Goal: Find specific page/section: Find specific page/section

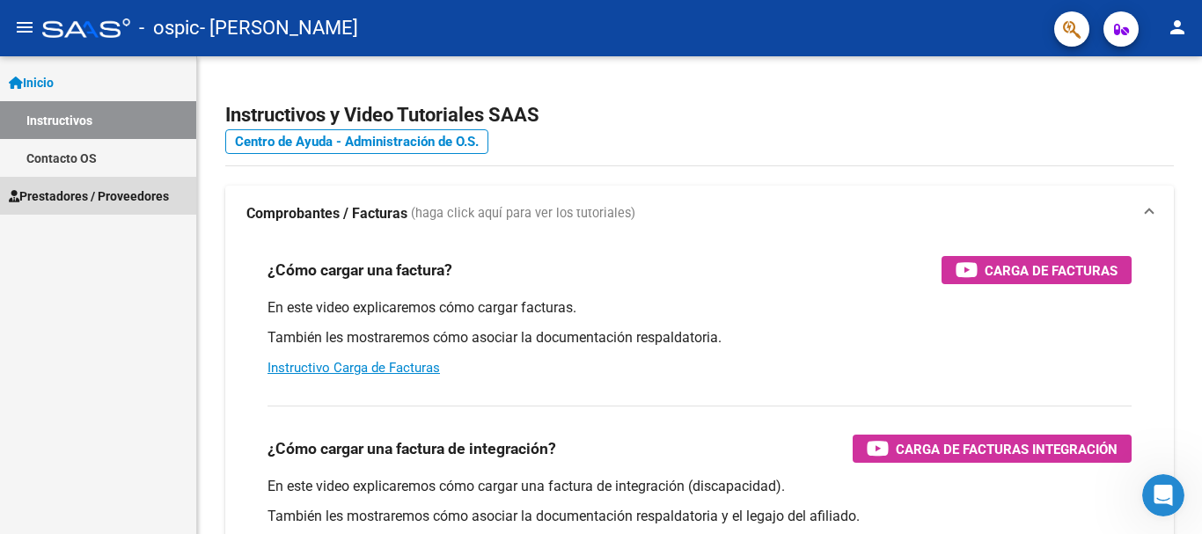
click at [106, 192] on span "Prestadores / Proveedores" at bounding box center [89, 196] width 160 height 19
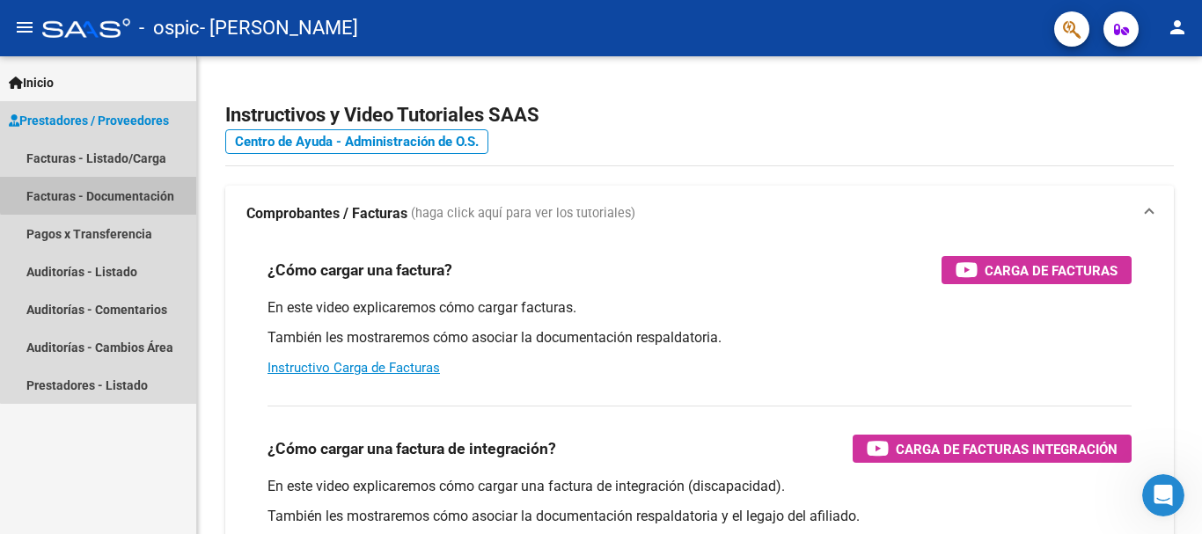
click at [100, 190] on link "Facturas - Documentación" at bounding box center [98, 196] width 196 height 38
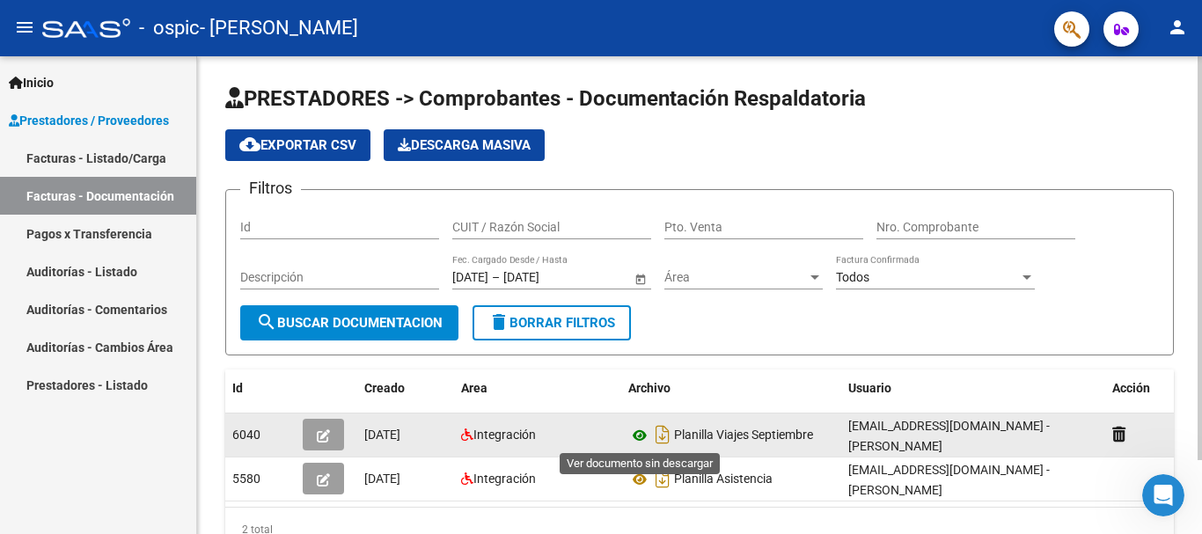
click at [638, 435] on icon at bounding box center [639, 435] width 23 height 21
click at [639, 433] on icon at bounding box center [639, 435] width 23 height 21
click at [658, 434] on icon "Descargar documento" at bounding box center [662, 435] width 23 height 28
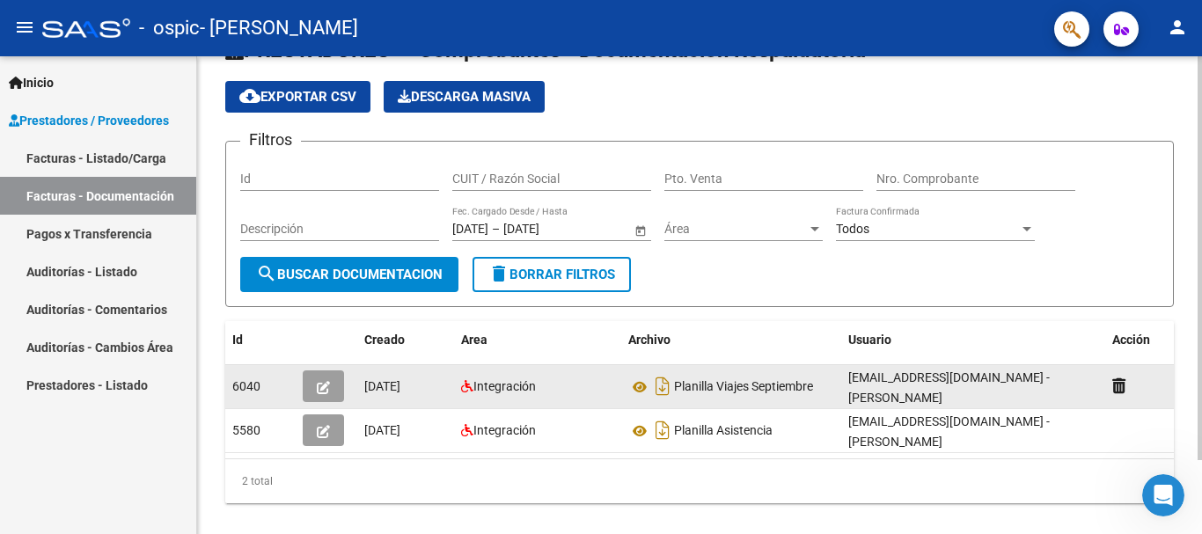
scroll to position [87, 0]
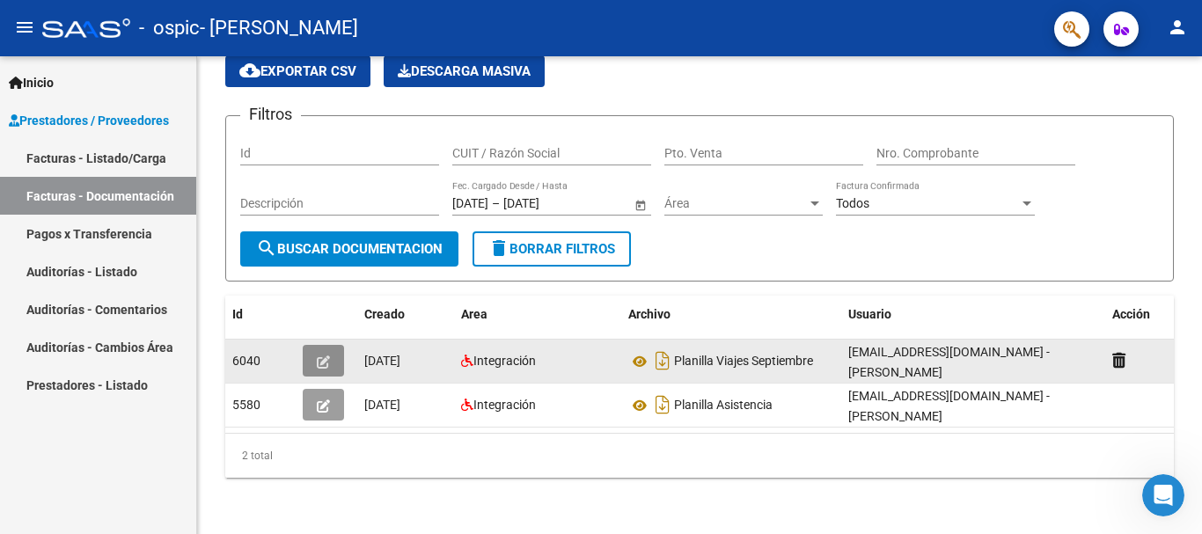
click at [322, 356] on icon "button" at bounding box center [323, 362] width 13 height 13
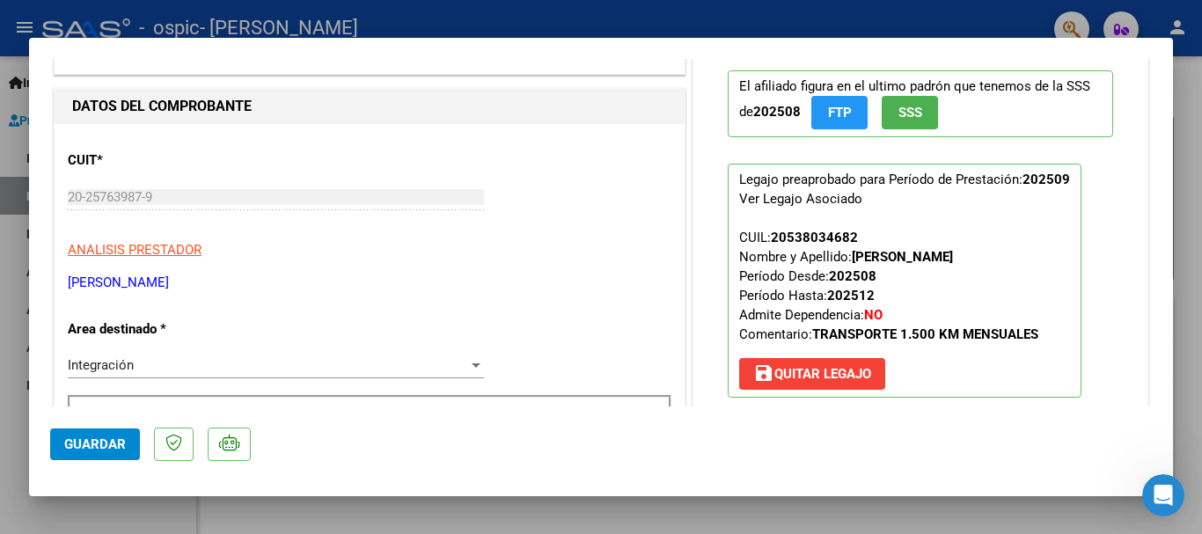
scroll to position [0, 0]
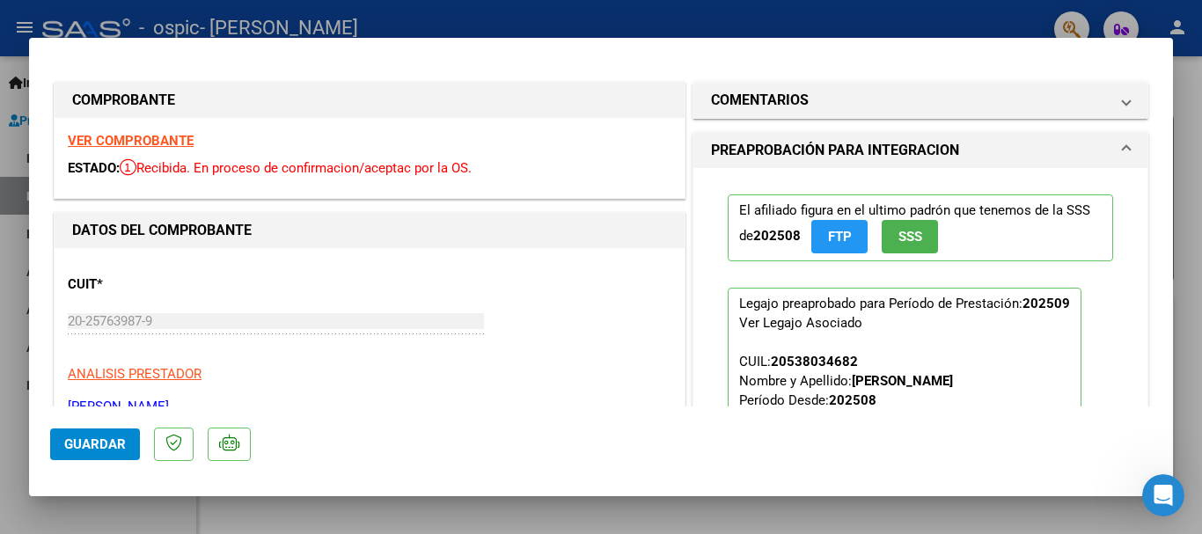
click at [1186, 199] on div at bounding box center [601, 267] width 1202 height 534
type input "$ 0,00"
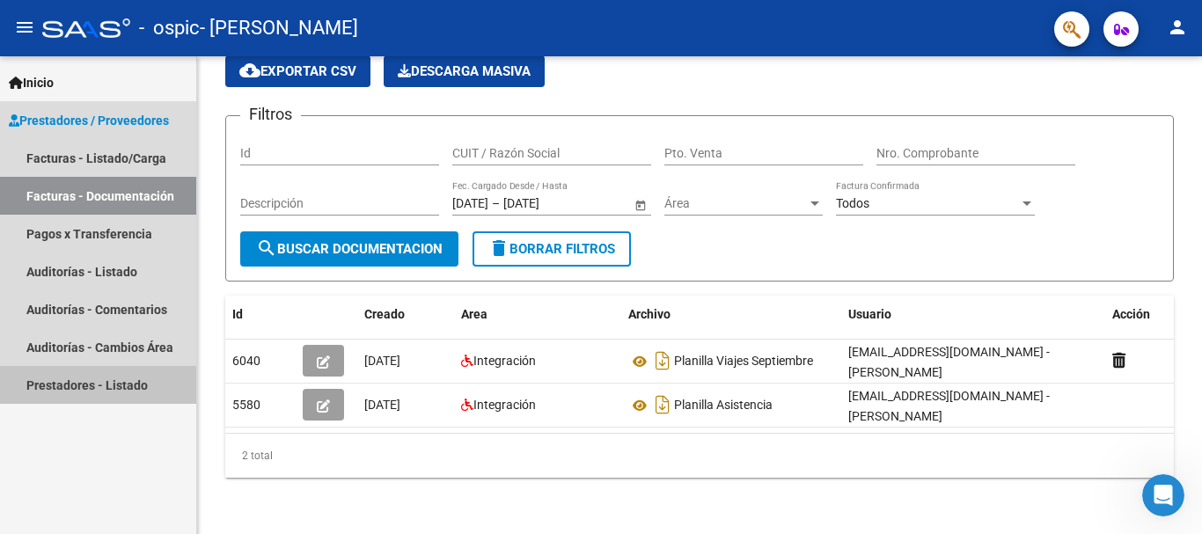
click at [74, 387] on link "Prestadores - Listado" at bounding box center [98, 385] width 196 height 38
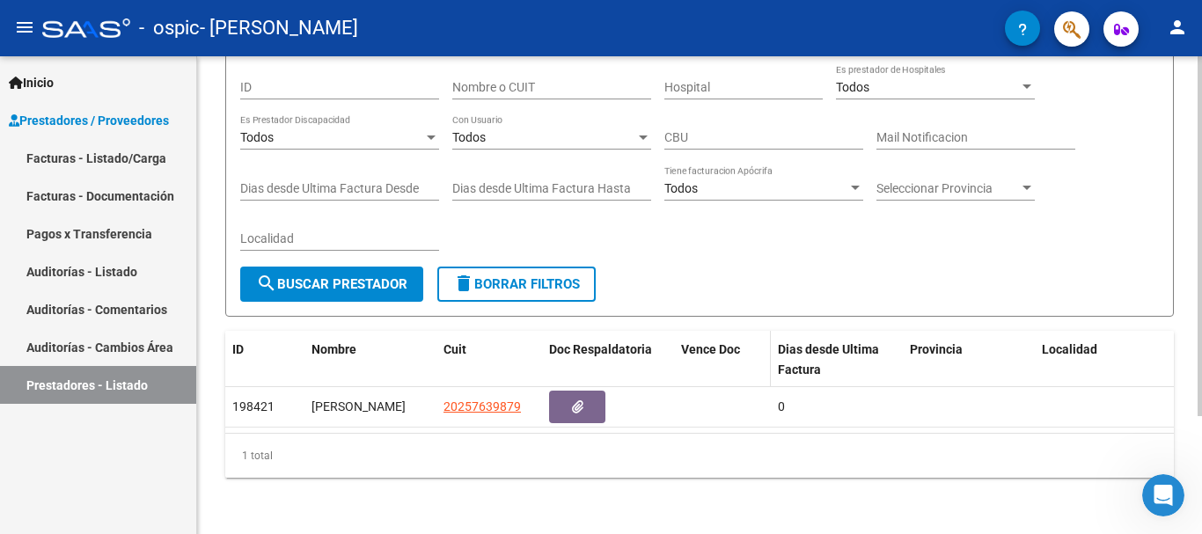
scroll to position [157, 0]
click at [107, 266] on link "Auditorías - Listado" at bounding box center [98, 272] width 196 height 38
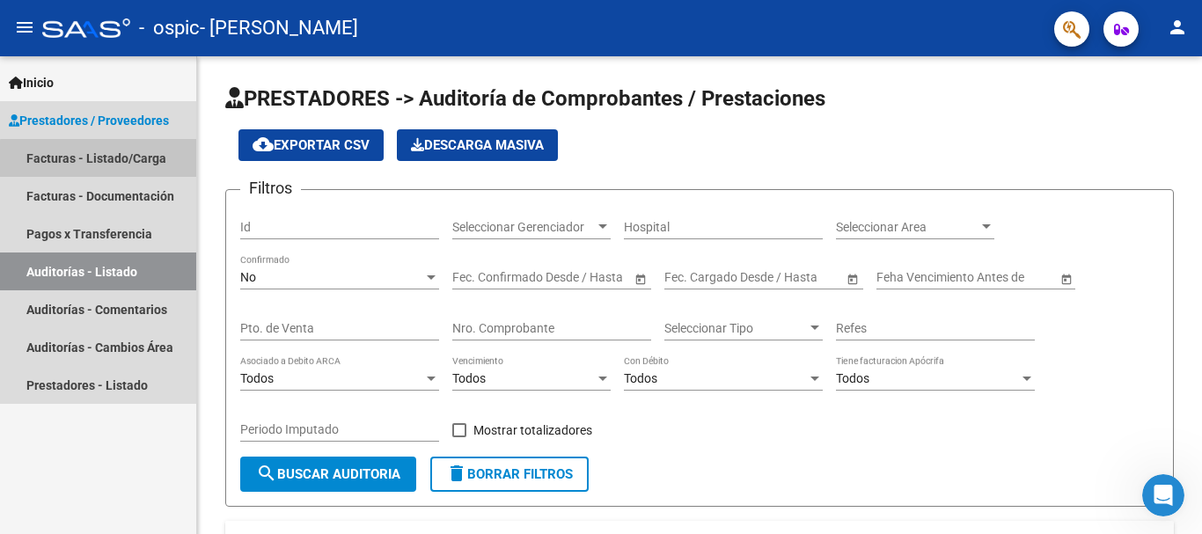
click at [99, 159] on link "Facturas - Listado/Carga" at bounding box center [98, 158] width 196 height 38
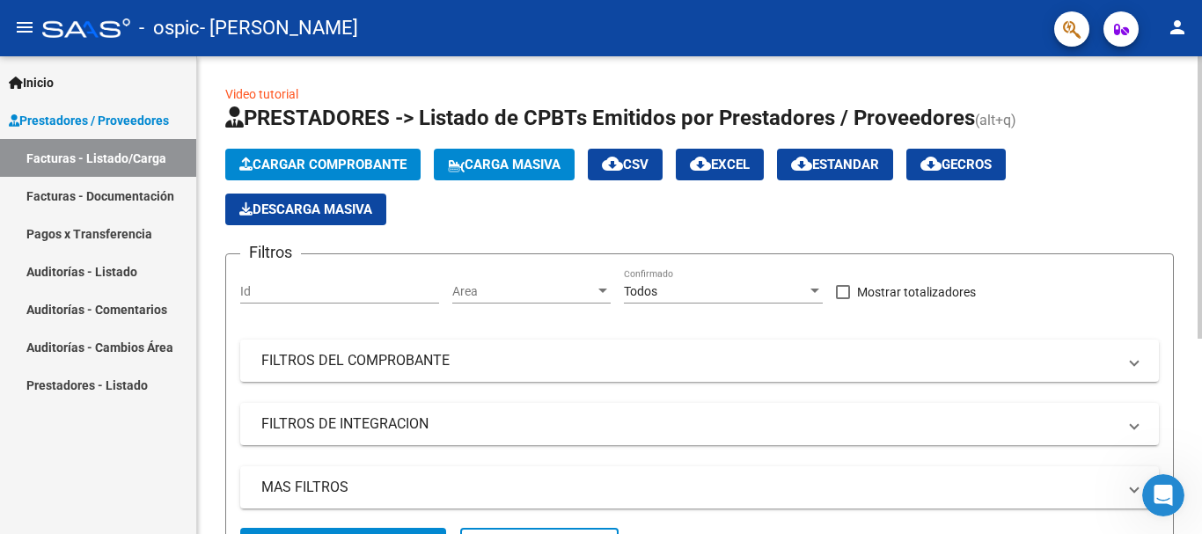
scroll to position [88, 0]
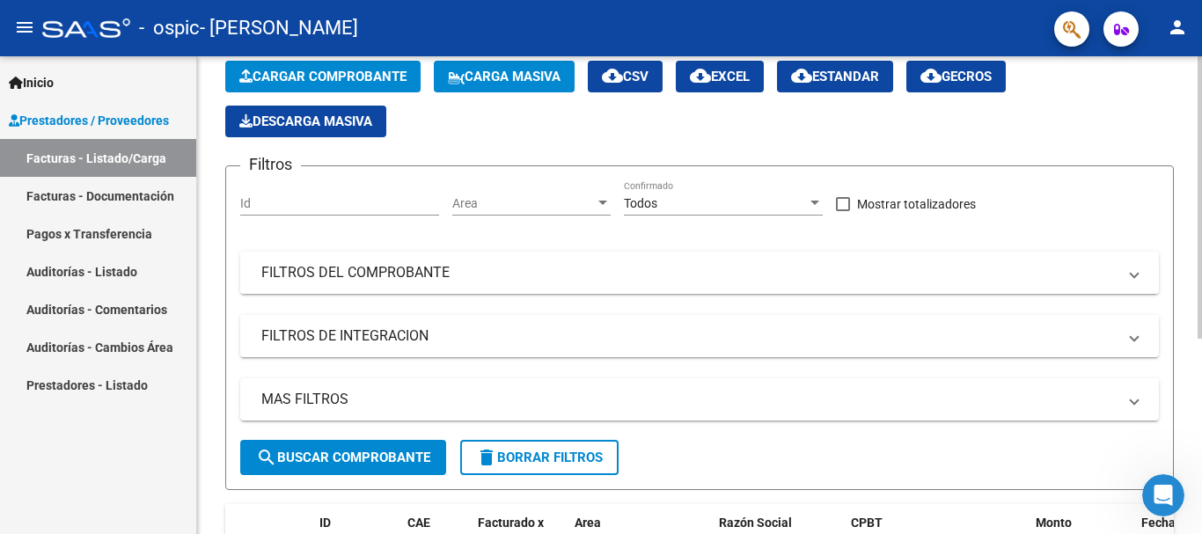
click at [512, 271] on mat-panel-title "FILTROS DEL COMPROBANTE" at bounding box center [688, 272] width 855 height 19
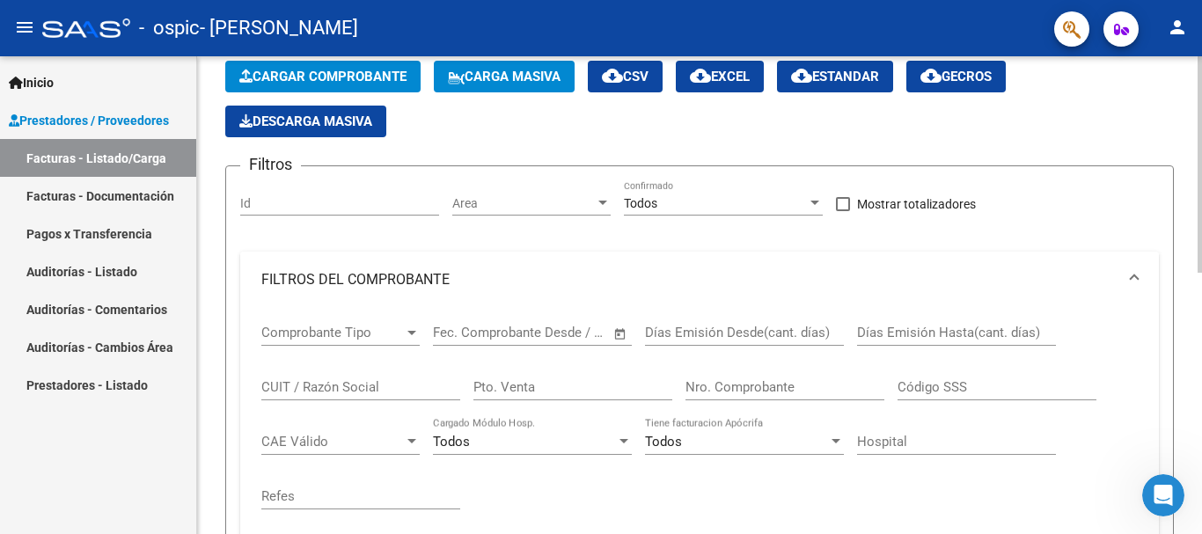
click at [512, 271] on mat-panel-title "FILTROS DEL COMPROBANTE" at bounding box center [688, 279] width 855 height 19
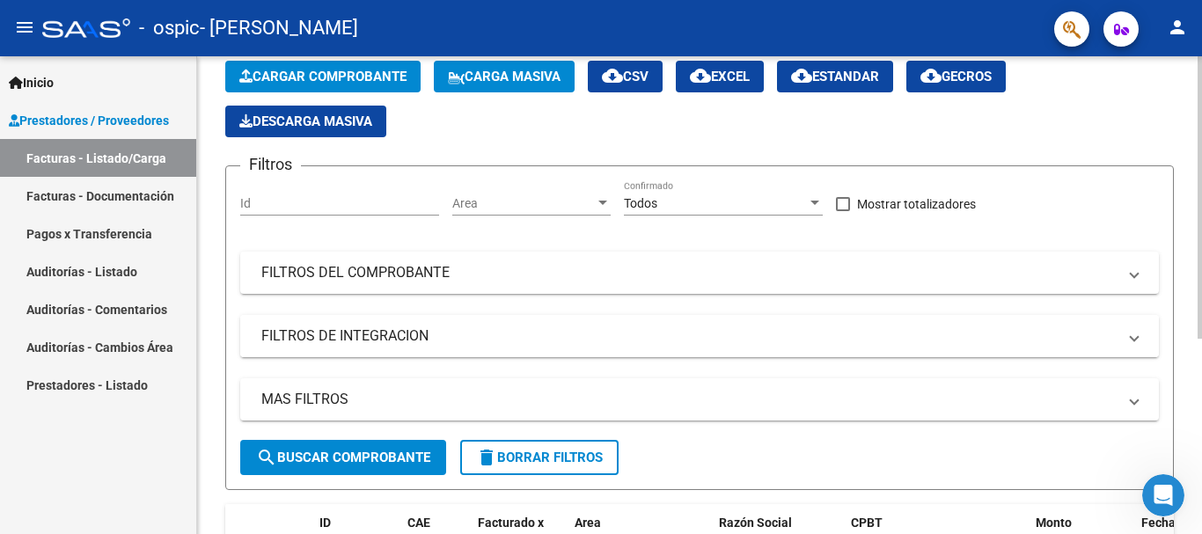
click at [452, 337] on mat-panel-title "FILTROS DE INTEGRACION" at bounding box center [688, 335] width 855 height 19
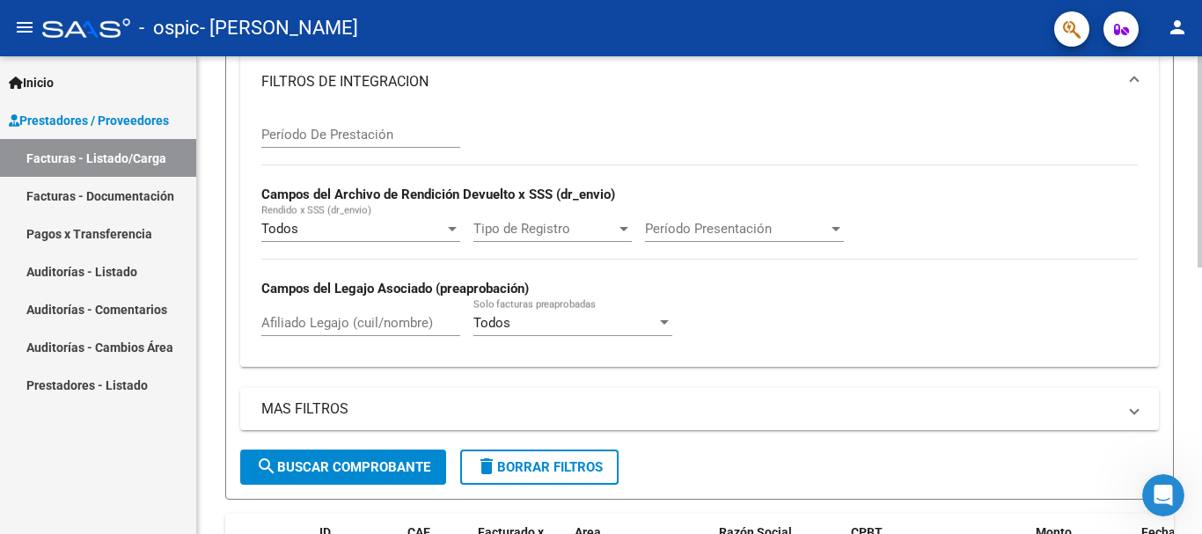
scroll to position [352, 0]
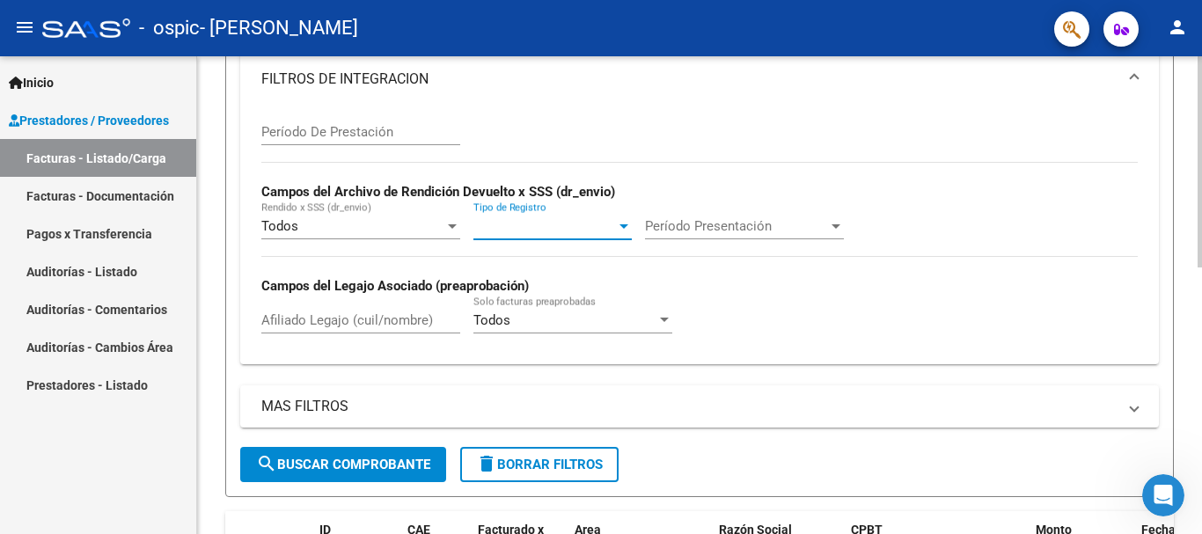
click at [623, 226] on div at bounding box center [624, 226] width 9 height 4
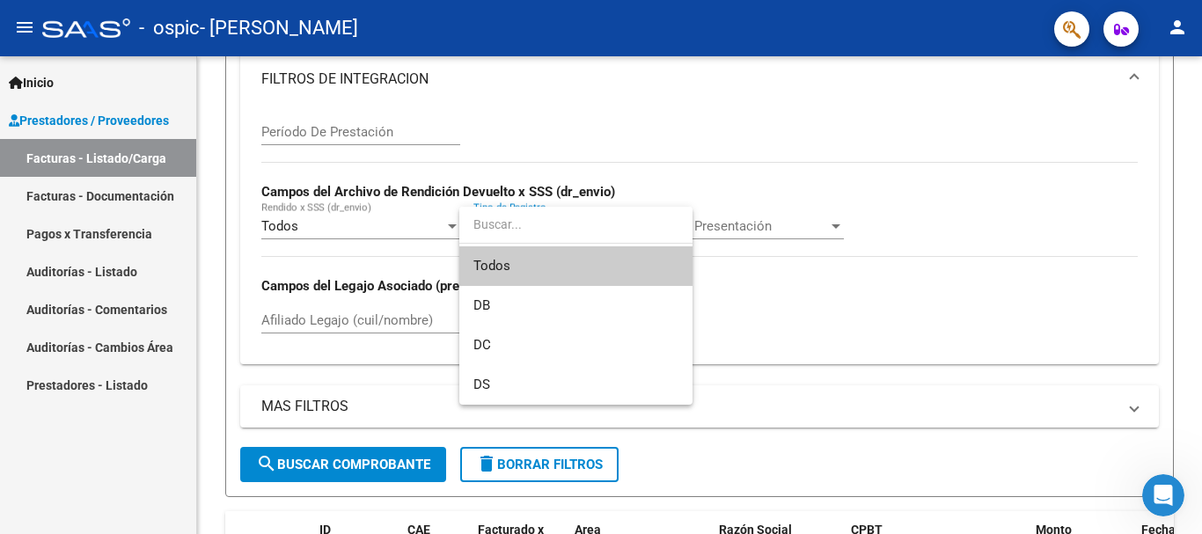
click at [623, 226] on input "dropdown search" at bounding box center [575, 224] width 233 height 37
click at [808, 223] on div at bounding box center [601, 267] width 1202 height 534
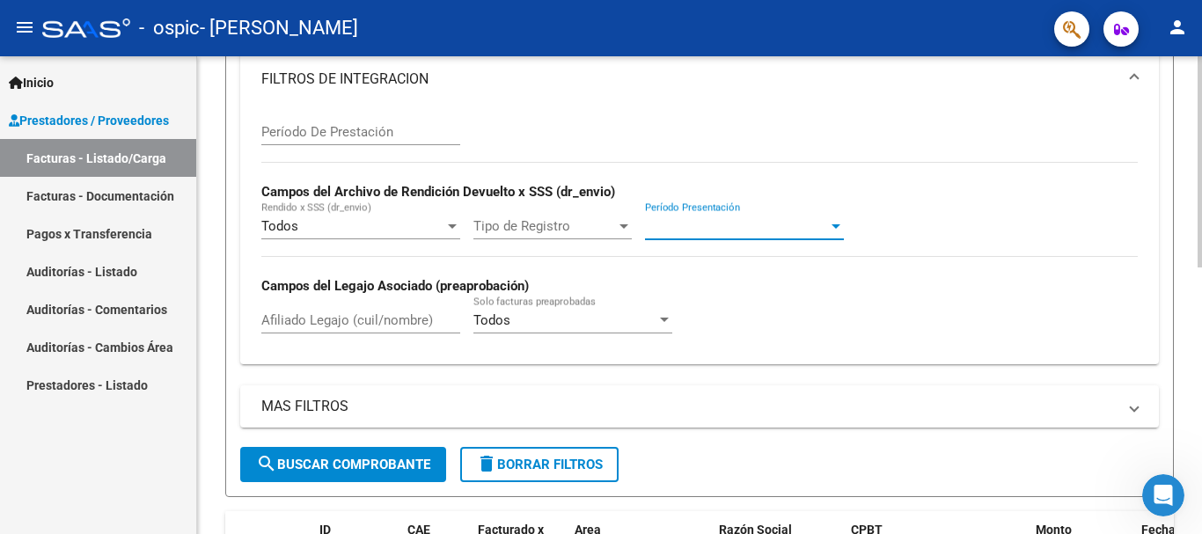
click at [814, 224] on span "Período Presentación" at bounding box center [736, 226] width 183 height 16
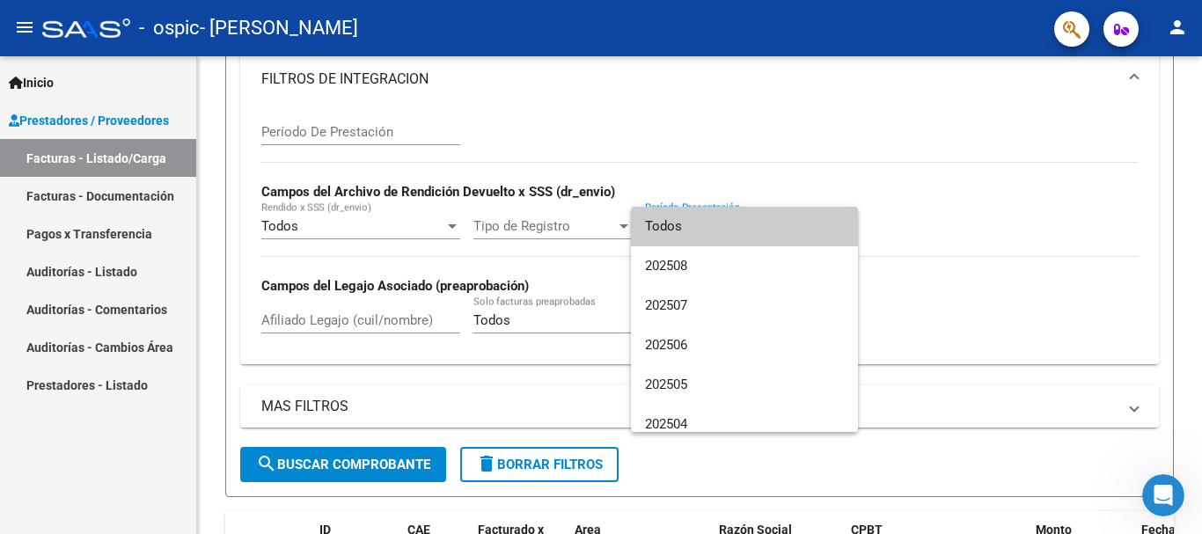
click at [944, 235] on div at bounding box center [601, 267] width 1202 height 534
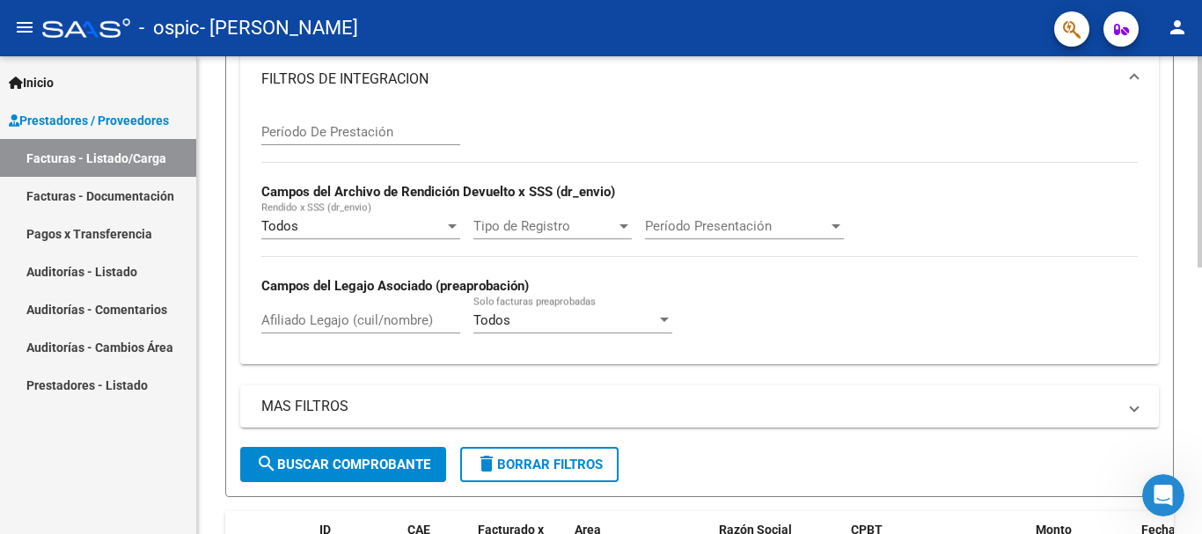
click at [632, 307] on div "Todos Solo facturas preaprobadas" at bounding box center [572, 315] width 199 height 38
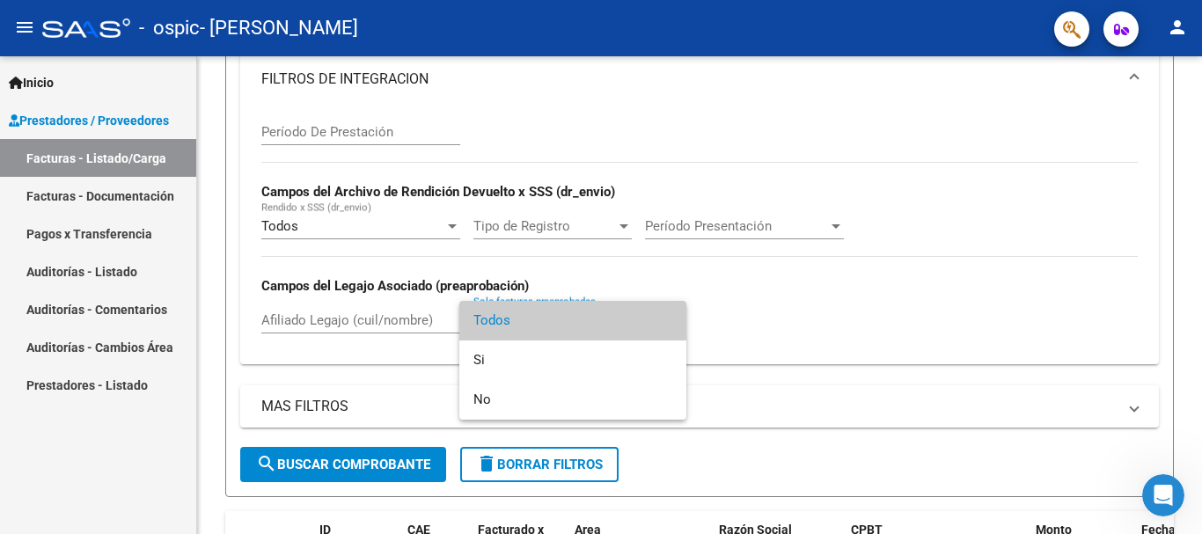
click at [754, 306] on div at bounding box center [601, 267] width 1202 height 534
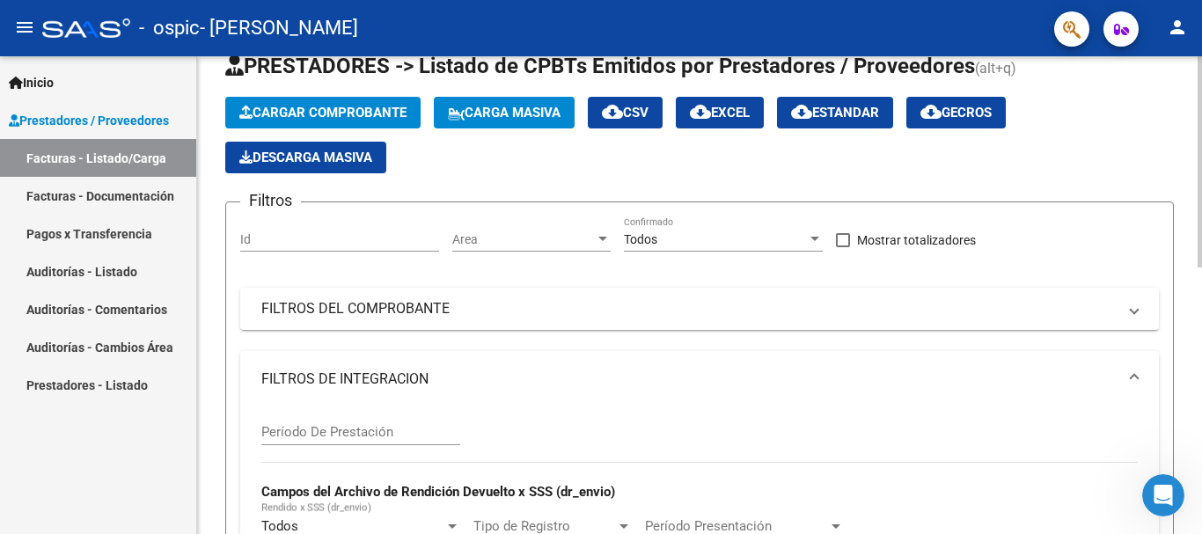
scroll to position [0, 0]
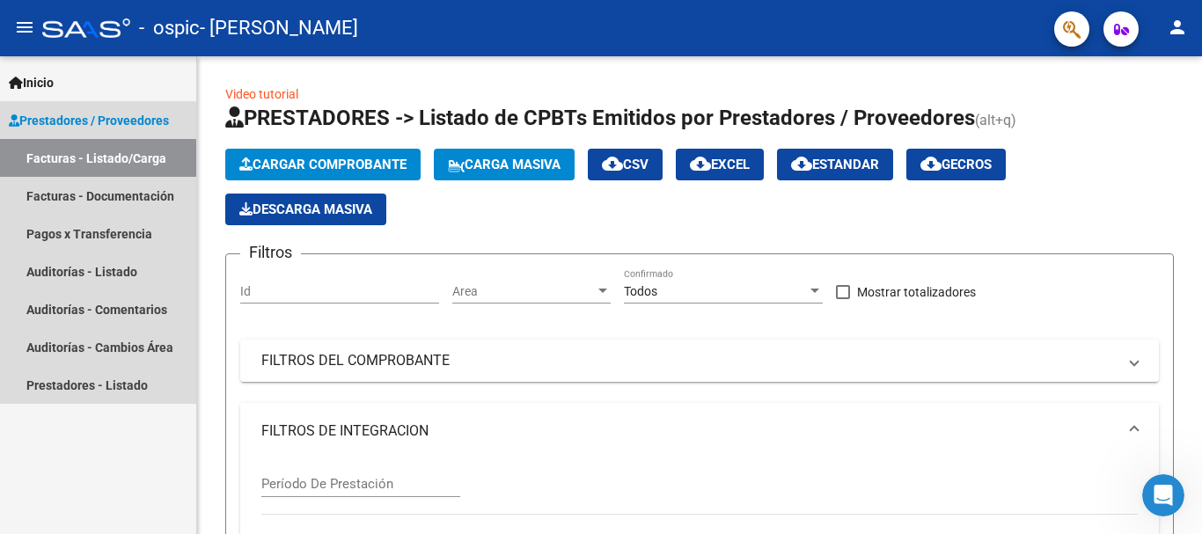
click at [68, 122] on span "Prestadores / Proveedores" at bounding box center [89, 120] width 160 height 19
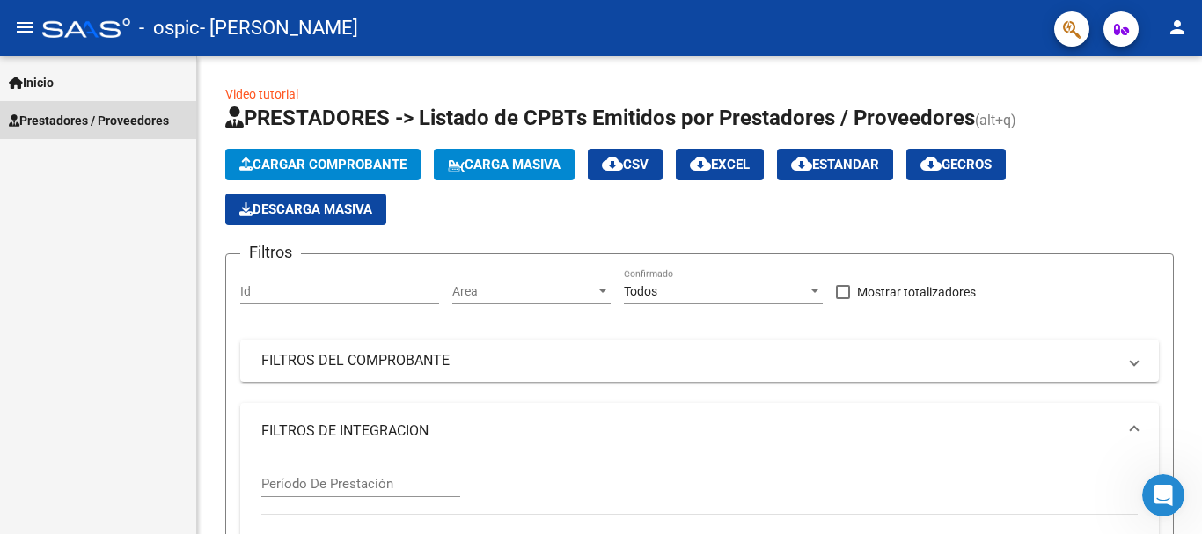
click at [68, 130] on link "Prestadores / Proveedores" at bounding box center [98, 120] width 196 height 38
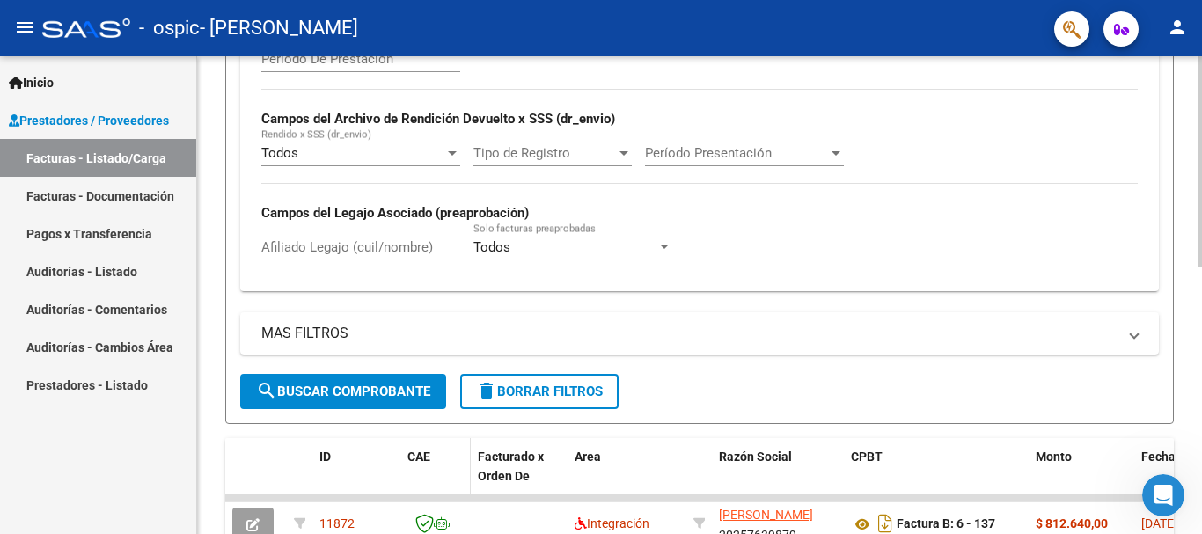
scroll to position [440, 0]
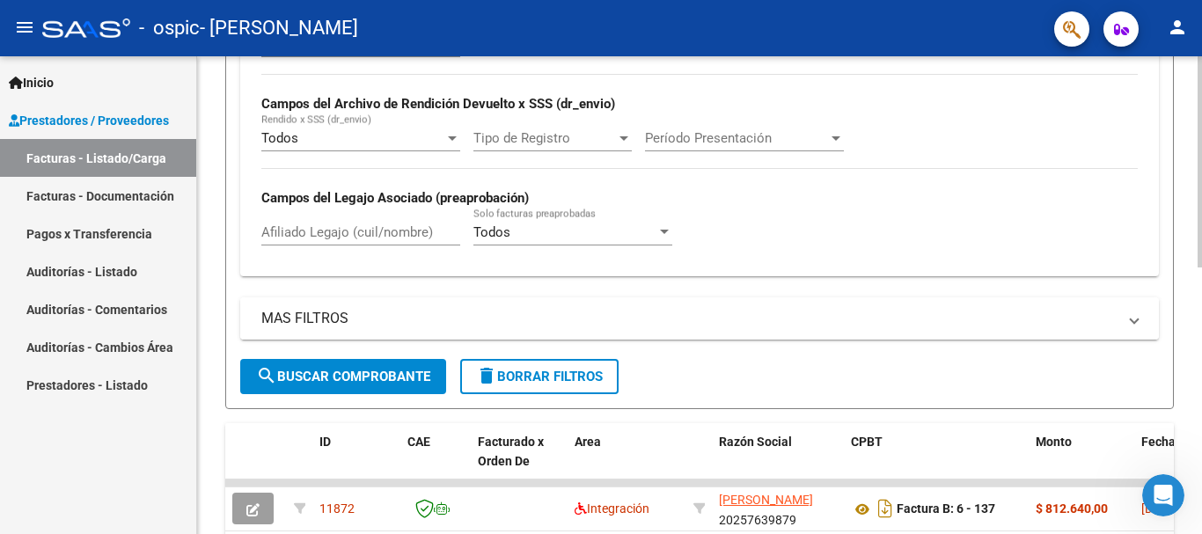
click at [1123, 320] on span "MAS FILTROS" at bounding box center [695, 318] width 869 height 19
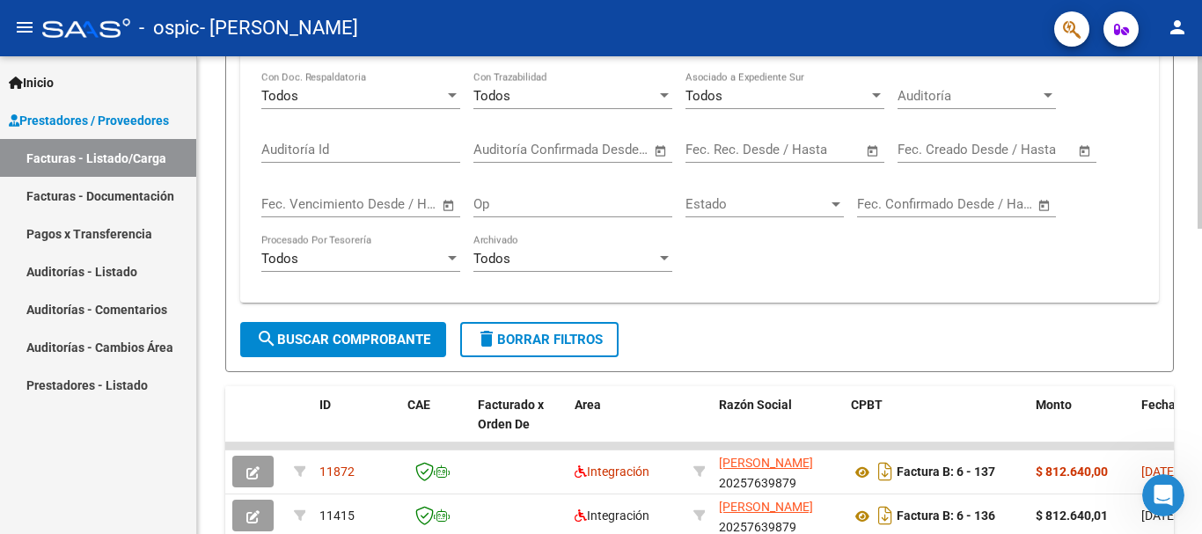
scroll to position [792, 0]
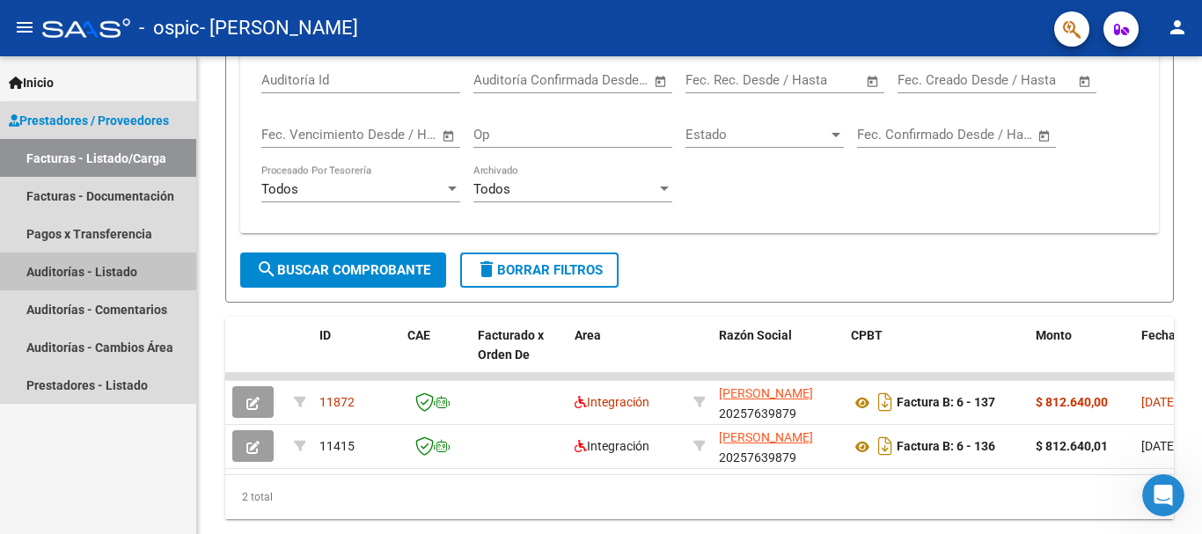
click at [99, 272] on link "Auditorías - Listado" at bounding box center [98, 272] width 196 height 38
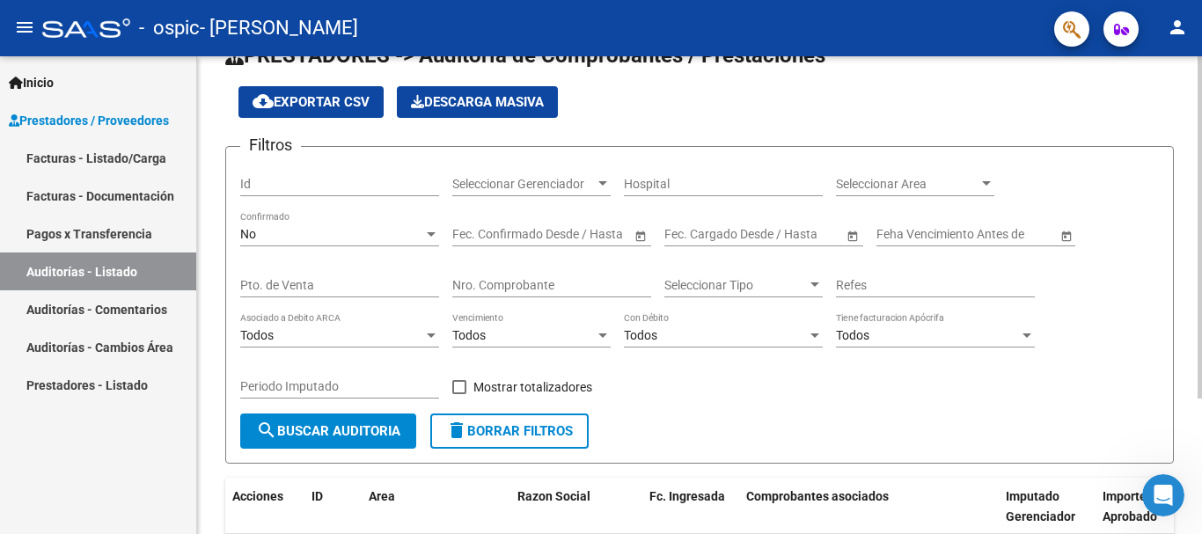
scroll to position [12, 0]
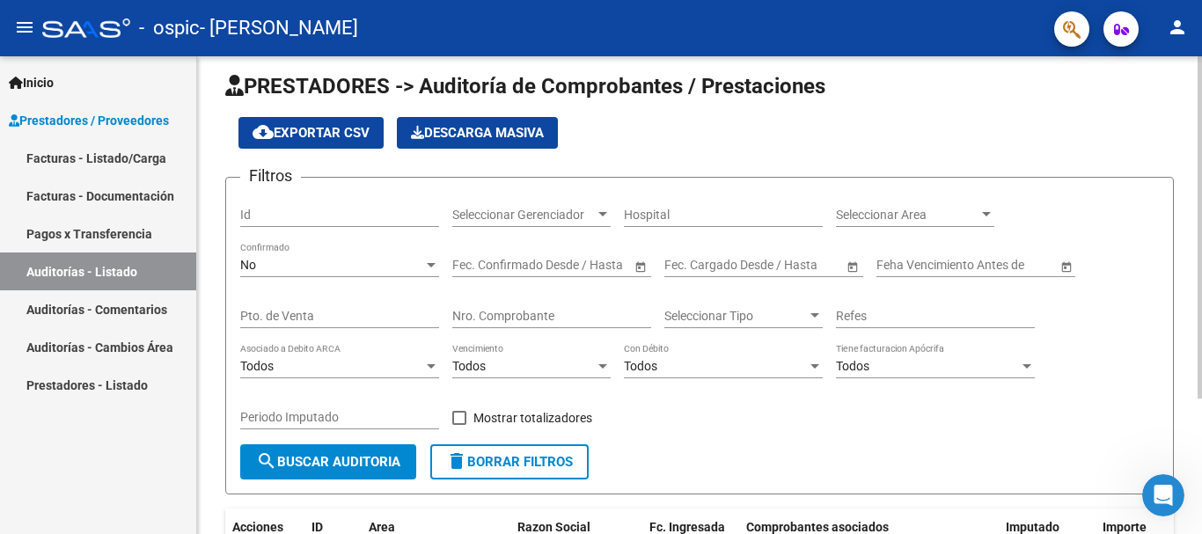
click at [598, 213] on div at bounding box center [603, 215] width 16 height 14
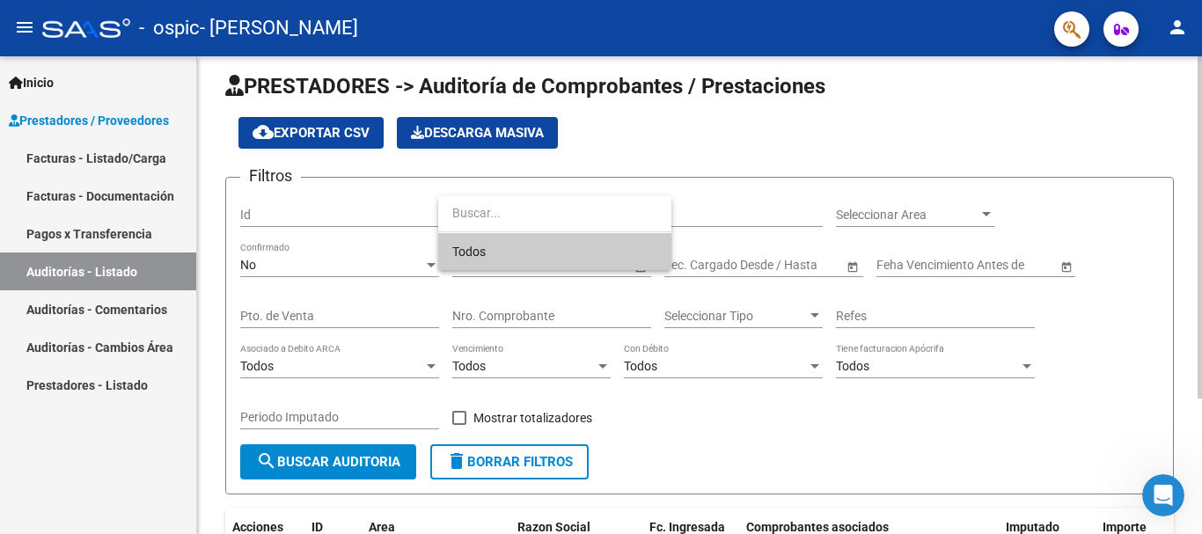
click at [598, 213] on input "dropdown search" at bounding box center [554, 212] width 233 height 37
click at [744, 235] on div at bounding box center [601, 267] width 1202 height 534
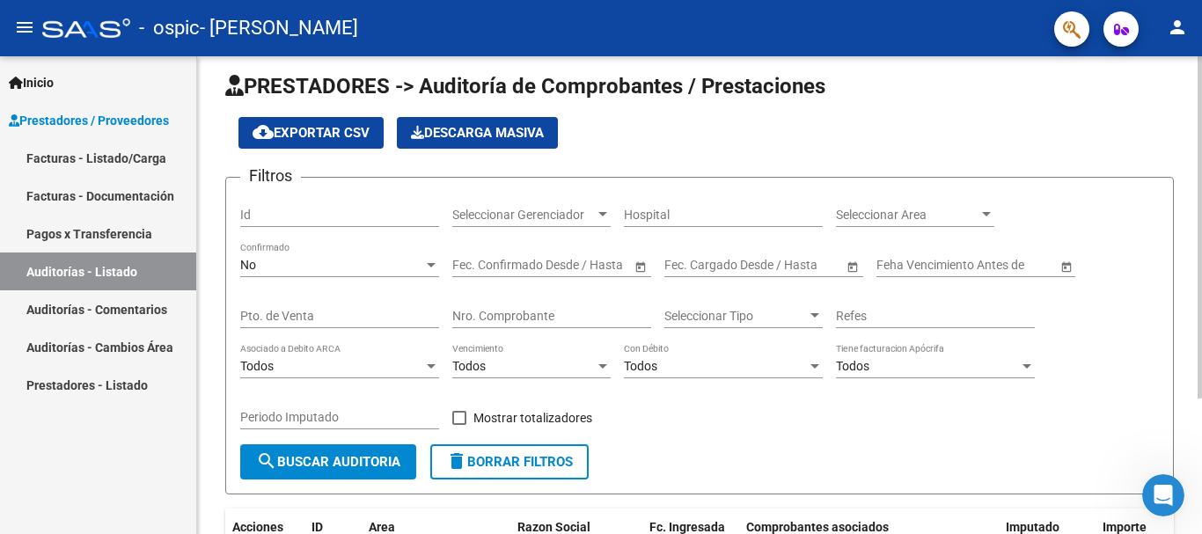
click at [925, 224] on div "Seleccionar Area Seleccionar Area" at bounding box center [915, 209] width 158 height 35
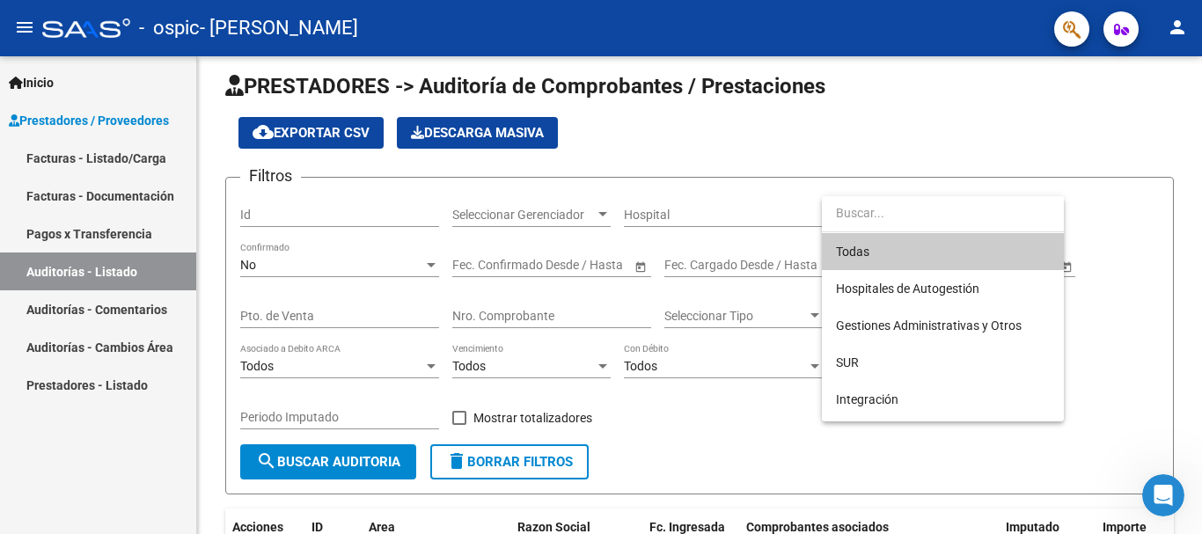
click at [926, 224] on input "dropdown search" at bounding box center [943, 212] width 242 height 37
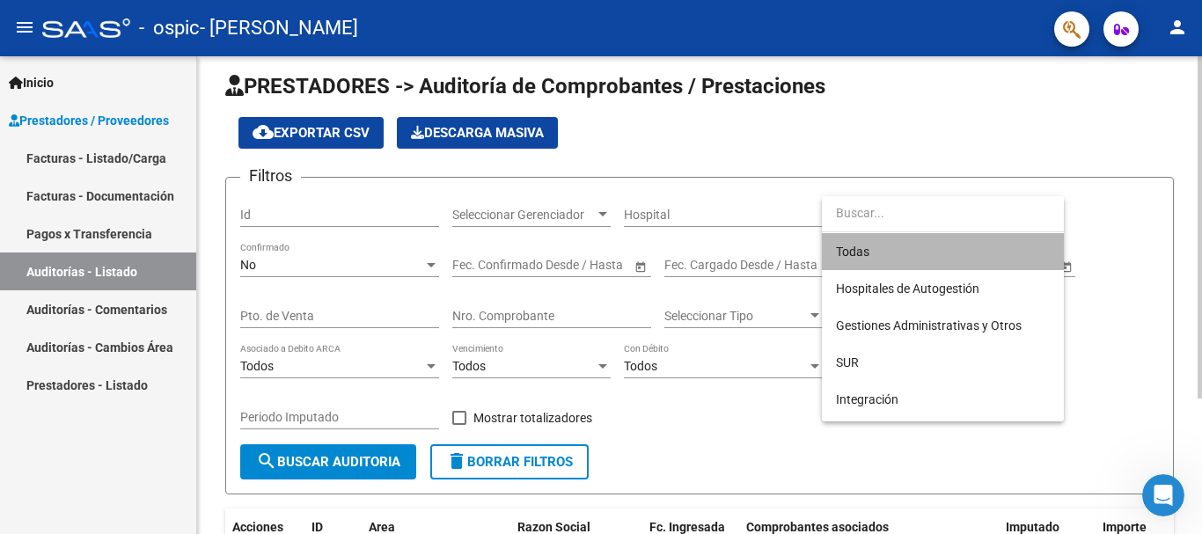
drag, startPoint x: 965, startPoint y: 256, endPoint x: 1034, endPoint y: 204, distance: 86.1
click at [978, 248] on span "Todas" at bounding box center [943, 251] width 214 height 37
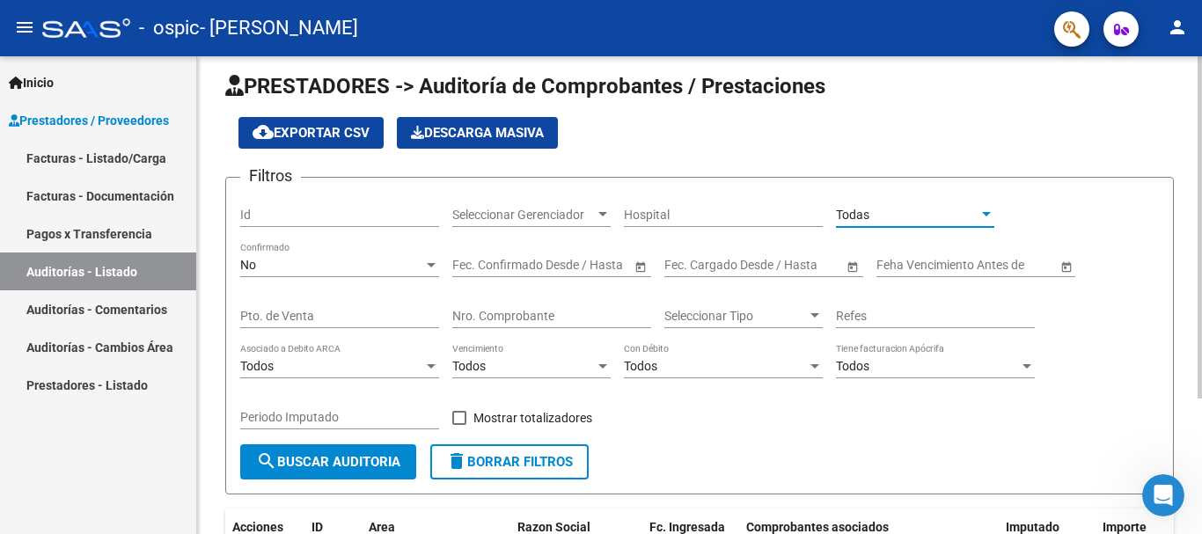
click at [1111, 106] on app-list-header "PRESTADORES -> Auditoría de Comprobantes / Prestaciones cloud_download Exportar…" at bounding box center [699, 283] width 949 height 422
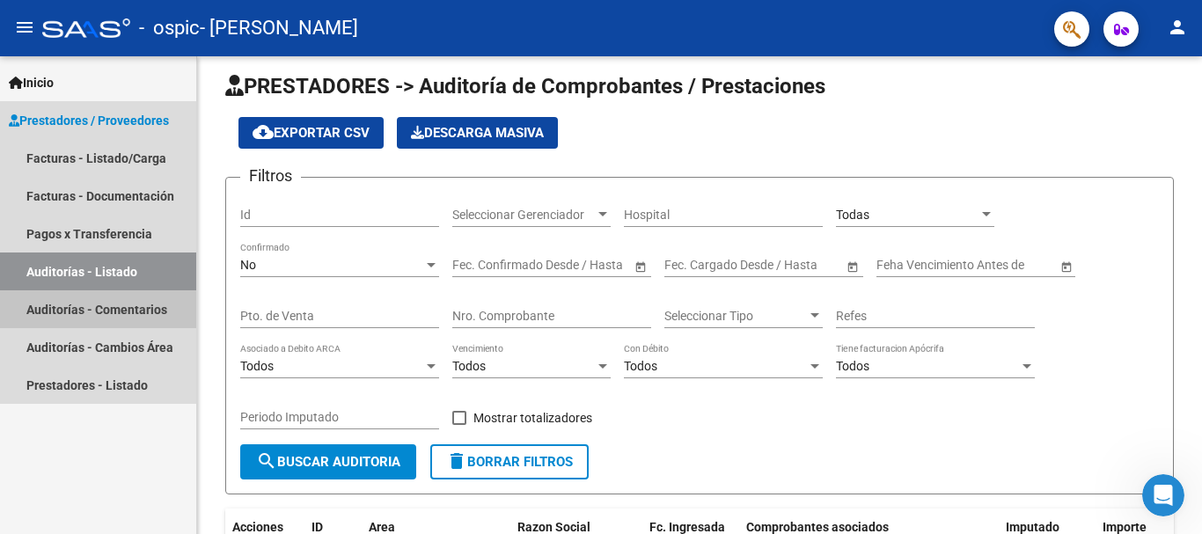
click at [132, 309] on link "Auditorías - Comentarios" at bounding box center [98, 309] width 196 height 38
